Goal: Find specific page/section: Find specific page/section

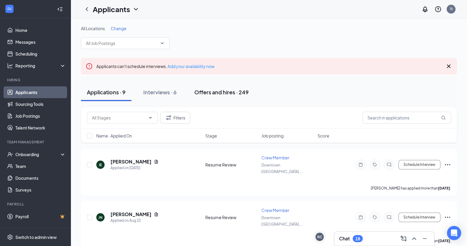
click at [221, 92] on div "Offers and hires · 249" at bounding box center [221, 91] width 54 height 7
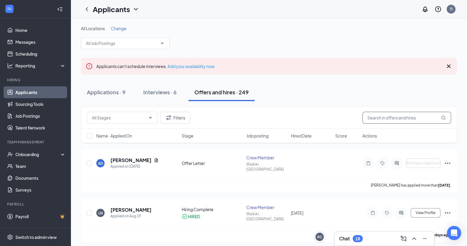
click at [394, 115] on input "text" at bounding box center [406, 118] width 89 height 12
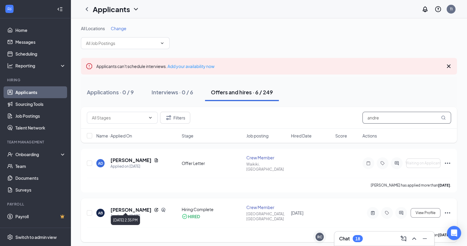
type input "andre"
drag, startPoint x: 129, startPoint y: 209, endPoint x: 106, endPoint y: 174, distance: 41.4
click at [106, 177] on div "[PERSON_NAME] has applied more than [DATE] ." at bounding box center [269, 184] width 364 height 15
